Goal: Understand process/instructions

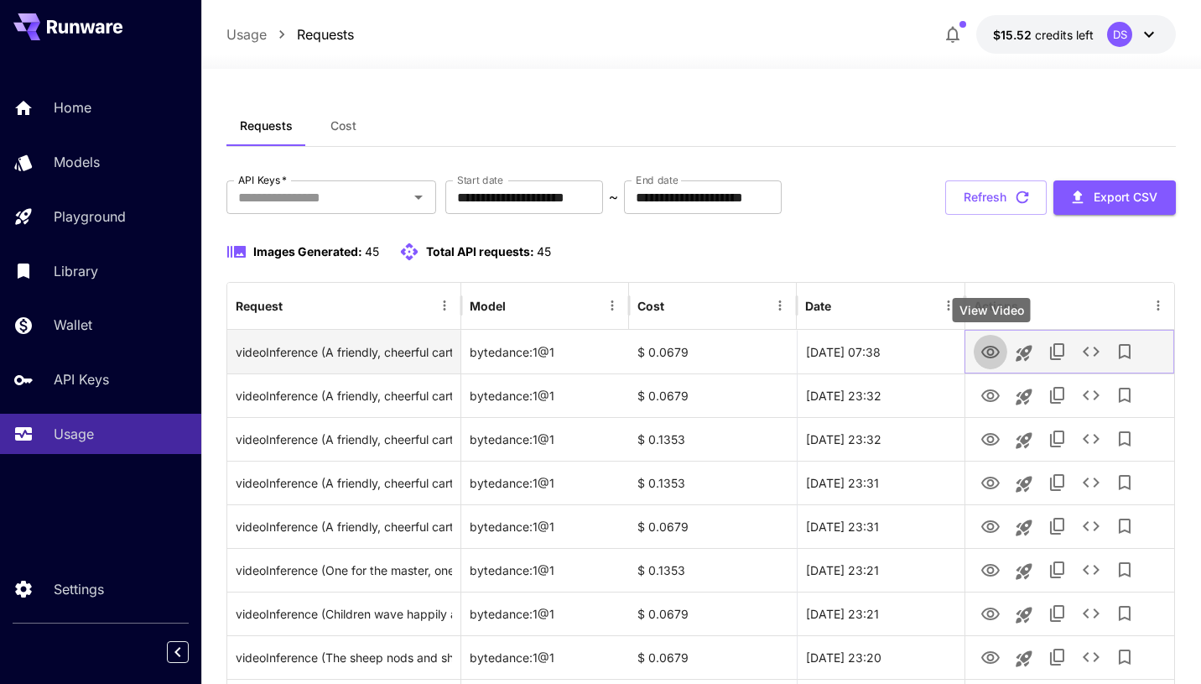
click at [987, 362] on icon "View Video" at bounding box center [991, 352] width 20 height 20
click at [984, 358] on icon "View Video" at bounding box center [991, 352] width 20 height 20
